Goal: Transaction & Acquisition: Purchase product/service

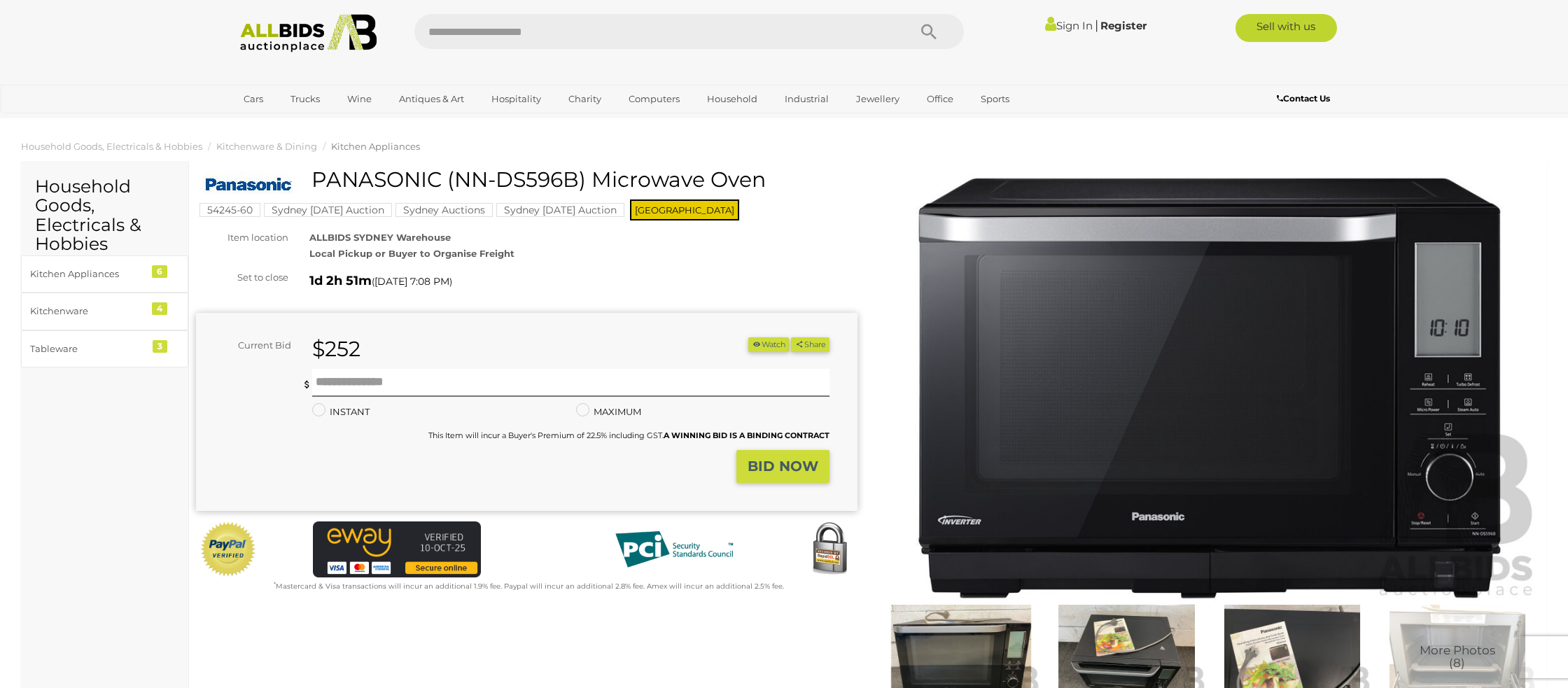
click at [1056, 25] on link "Sign In" at bounding box center [1068, 25] width 48 height 13
click at [1071, 23] on icon at bounding box center [1074, 26] width 20 height 25
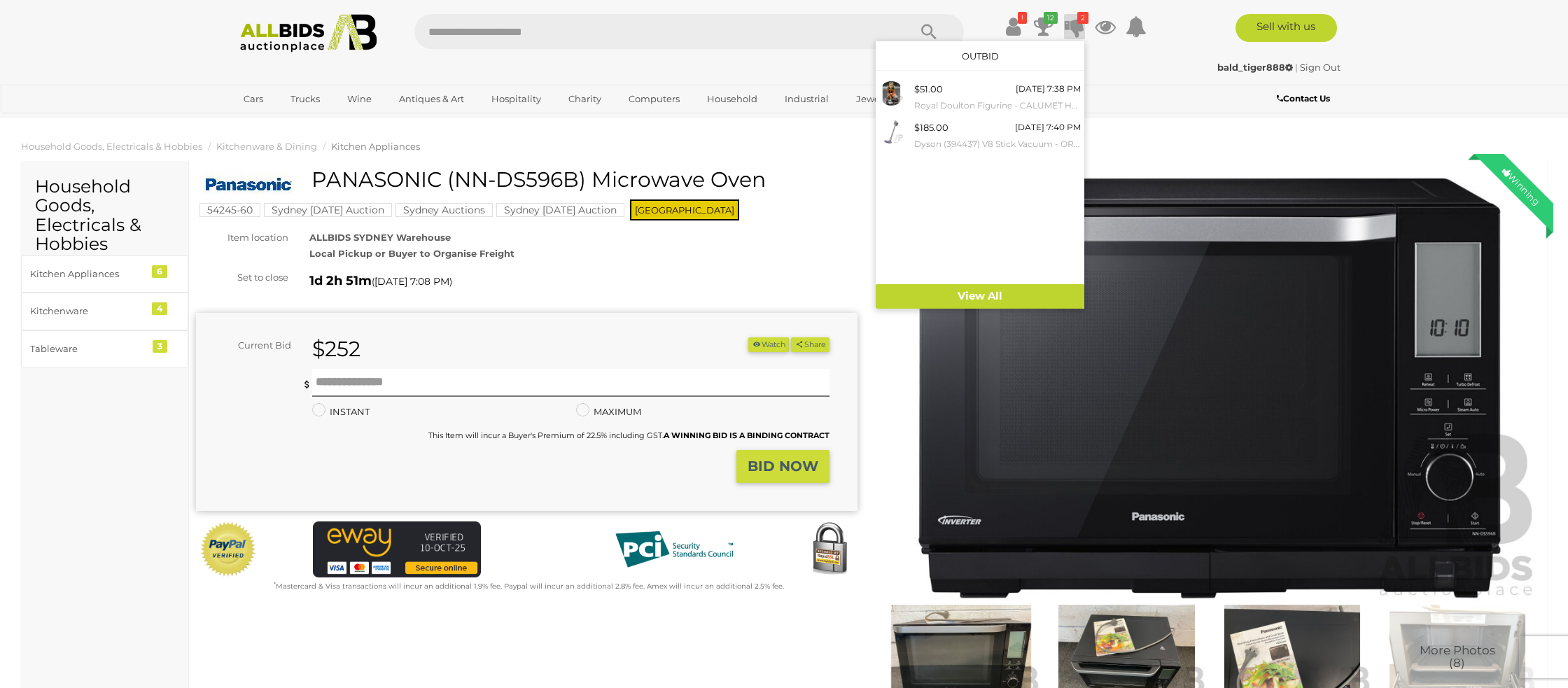
click at [1115, 60] on div "bald_tiger888 | Sign Out" at bounding box center [783, 67] width 1113 height 16
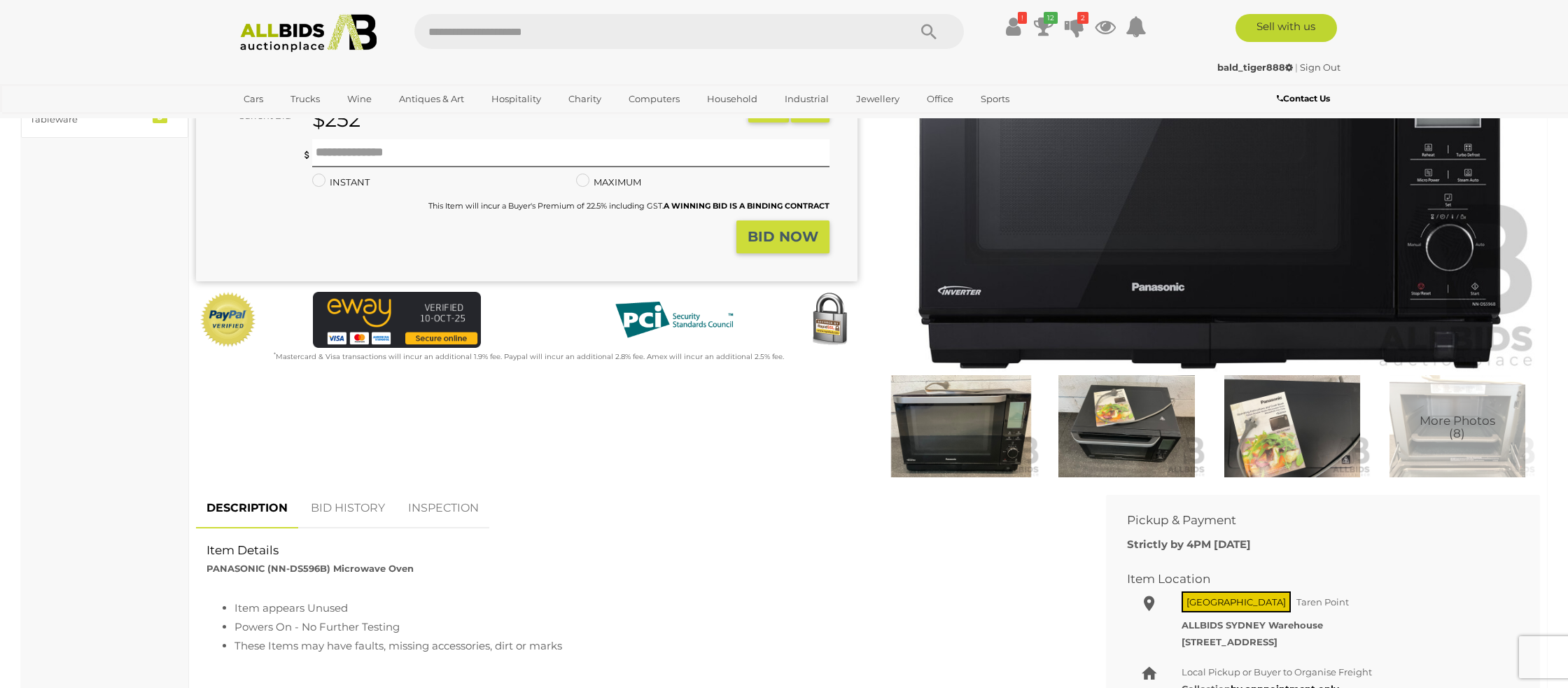
scroll to position [240, 0]
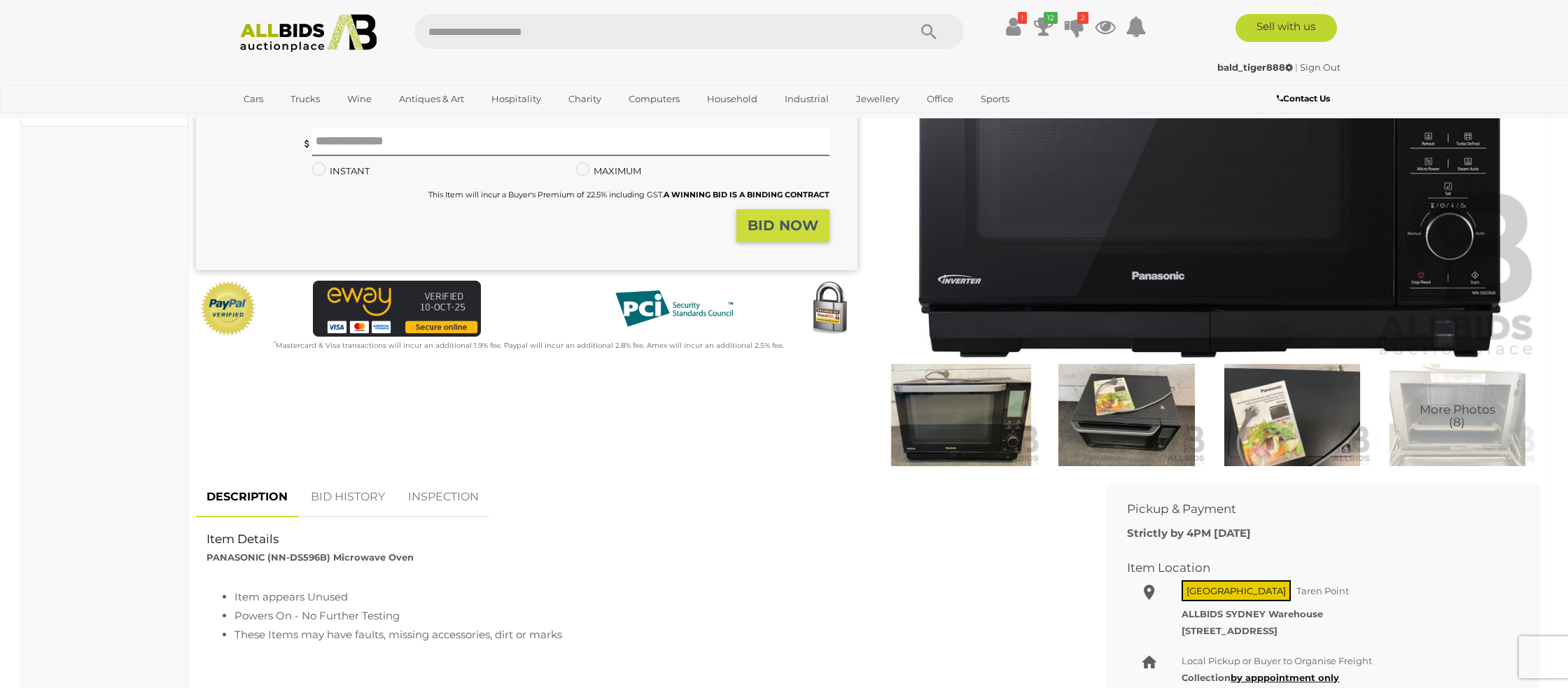
click at [343, 495] on link "BID HISTORY" at bounding box center [347, 497] width 95 height 41
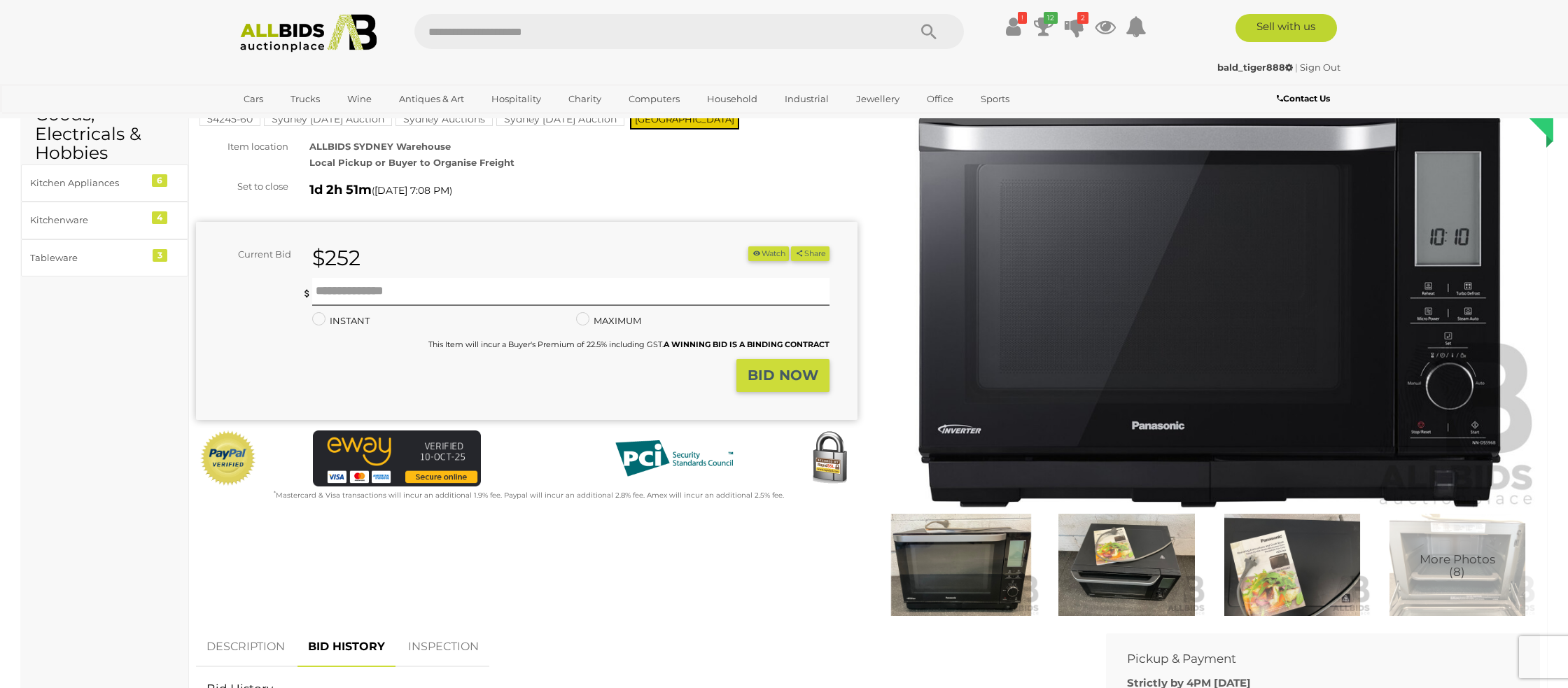
scroll to position [0, 0]
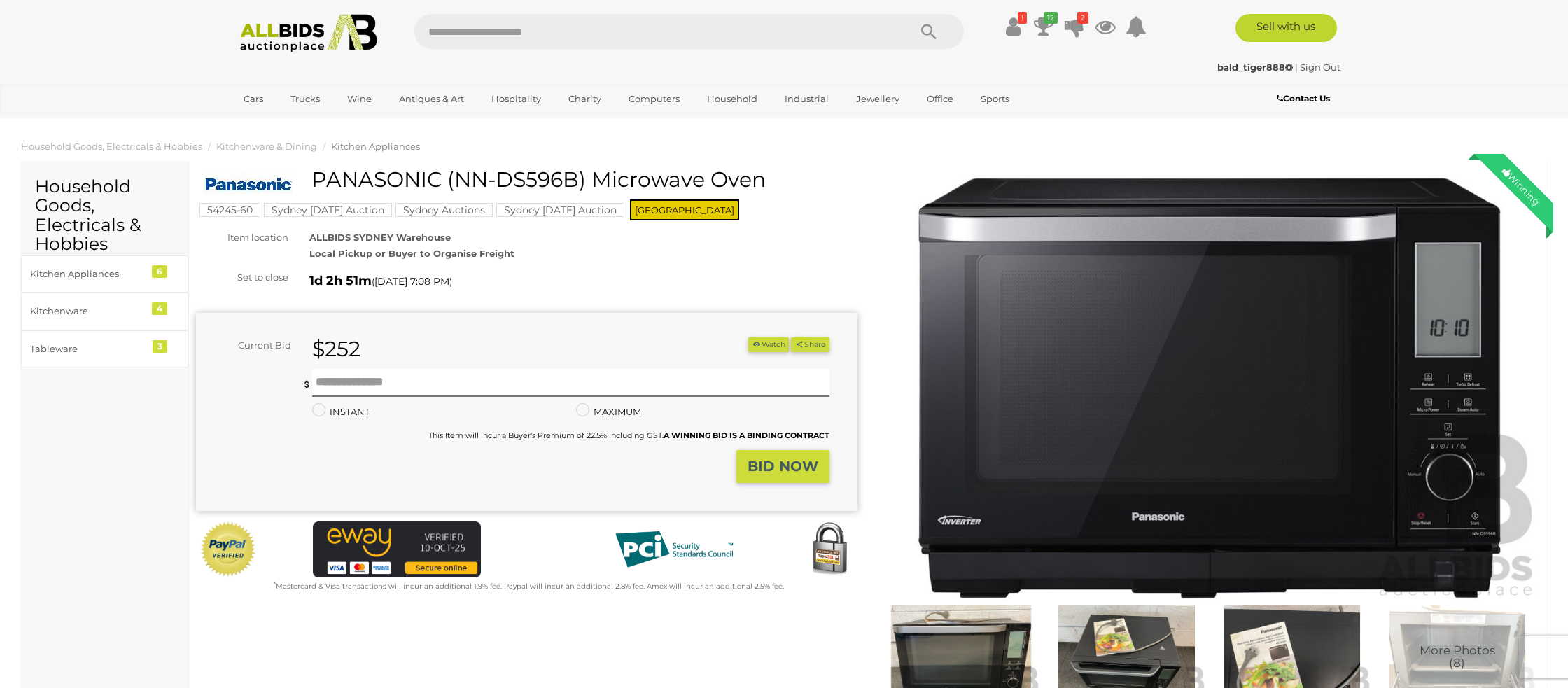
click at [1318, 68] on link "Sign Out" at bounding box center [1319, 68] width 40 height 11
